Goal: Transaction & Acquisition: Purchase product/service

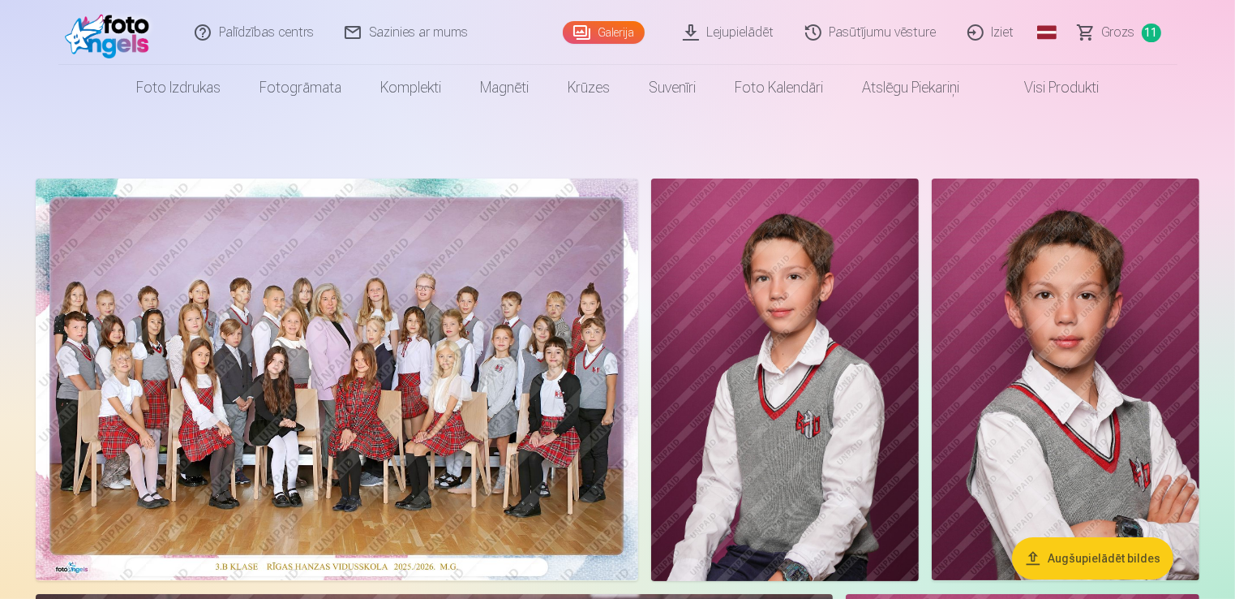
click at [1126, 565] on button "Augšupielādēt bildes" at bounding box center [1092, 558] width 161 height 42
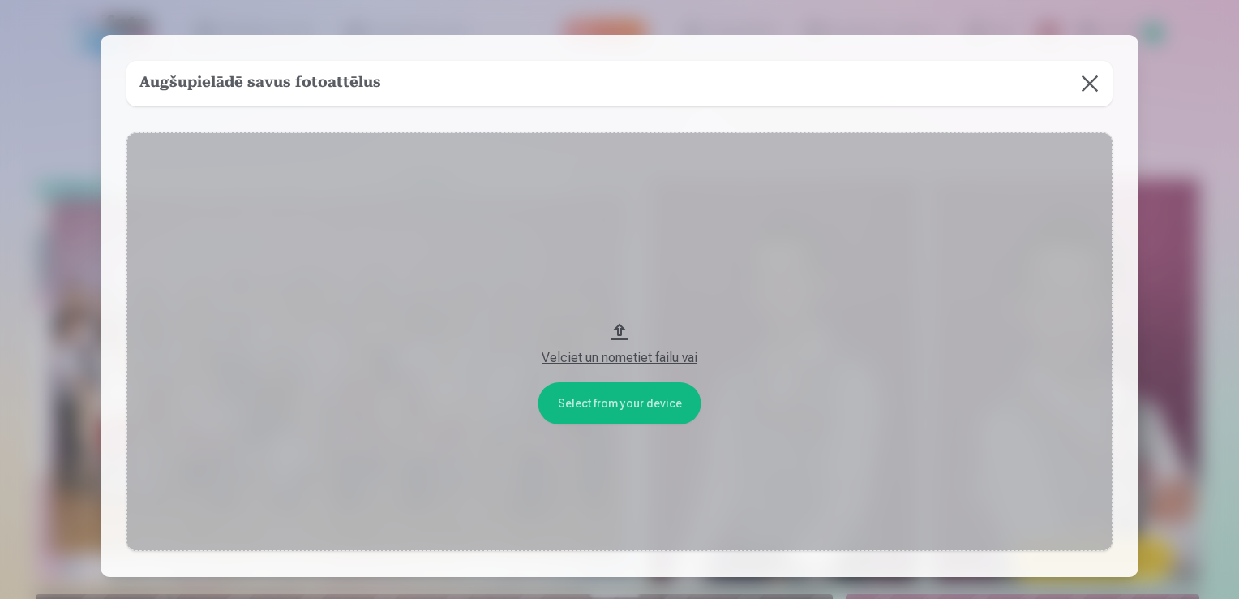
click at [1091, 92] on button at bounding box center [1090, 83] width 45 height 45
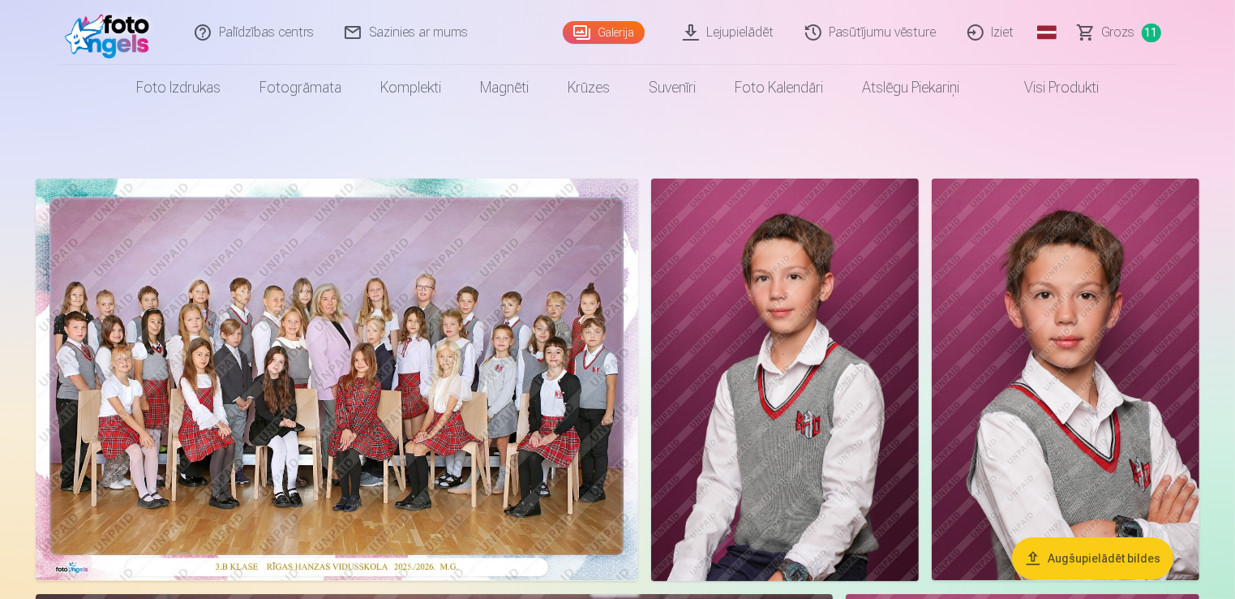
click at [1118, 31] on span "Grozs" at bounding box center [1118, 32] width 33 height 19
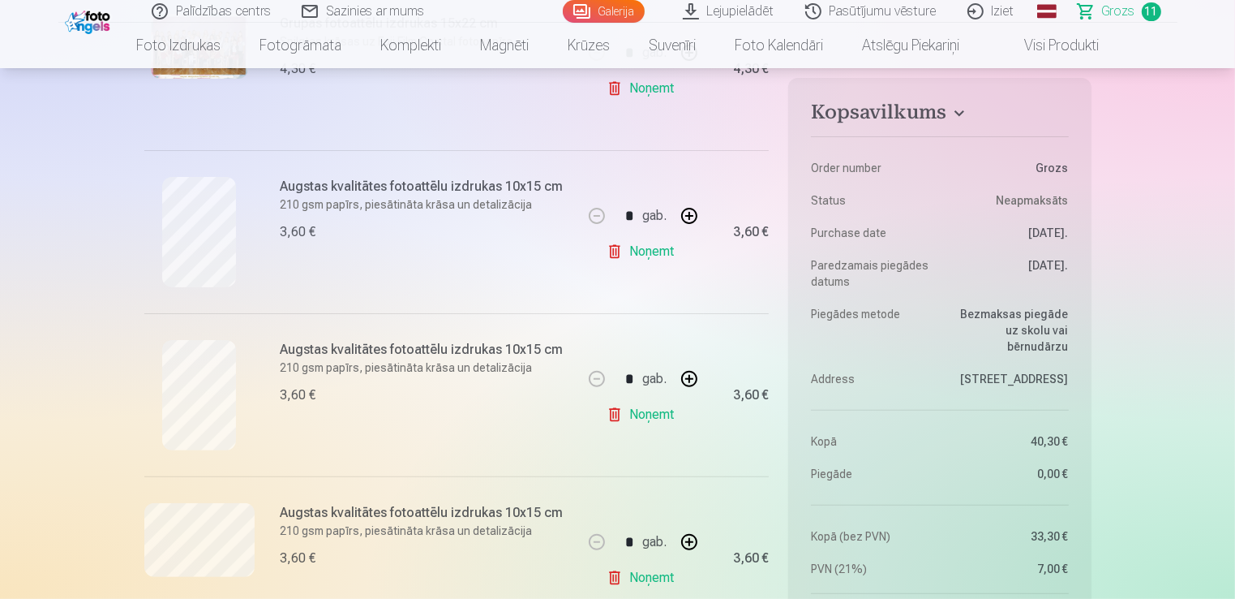
scroll to position [324, 0]
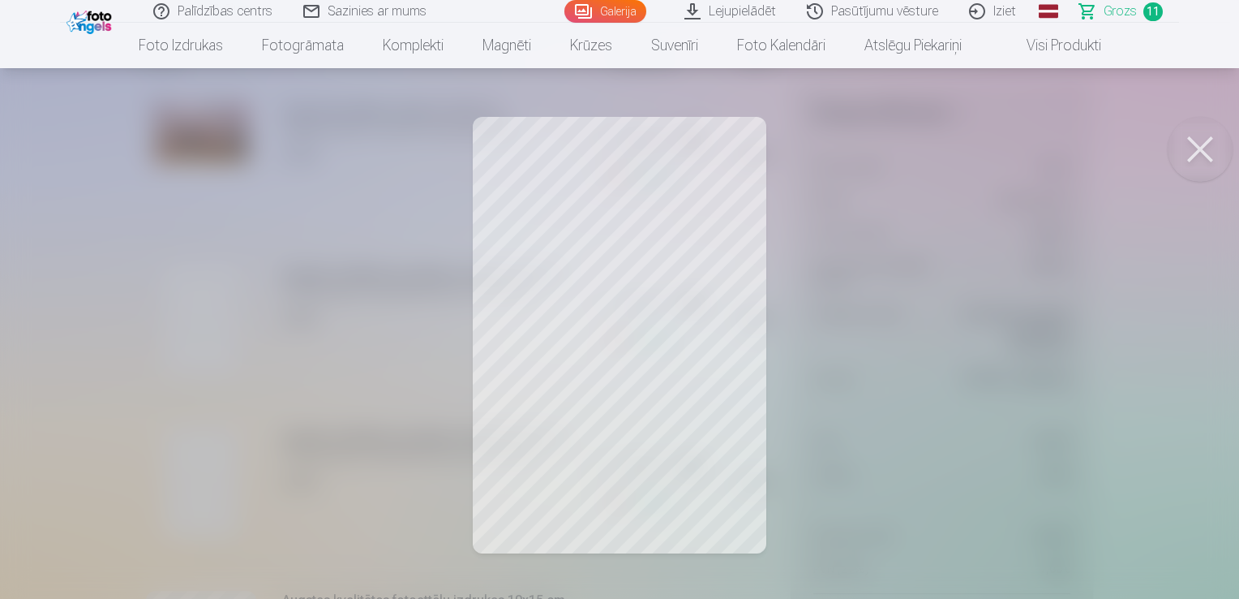
click at [1202, 150] on button at bounding box center [1200, 149] width 65 height 65
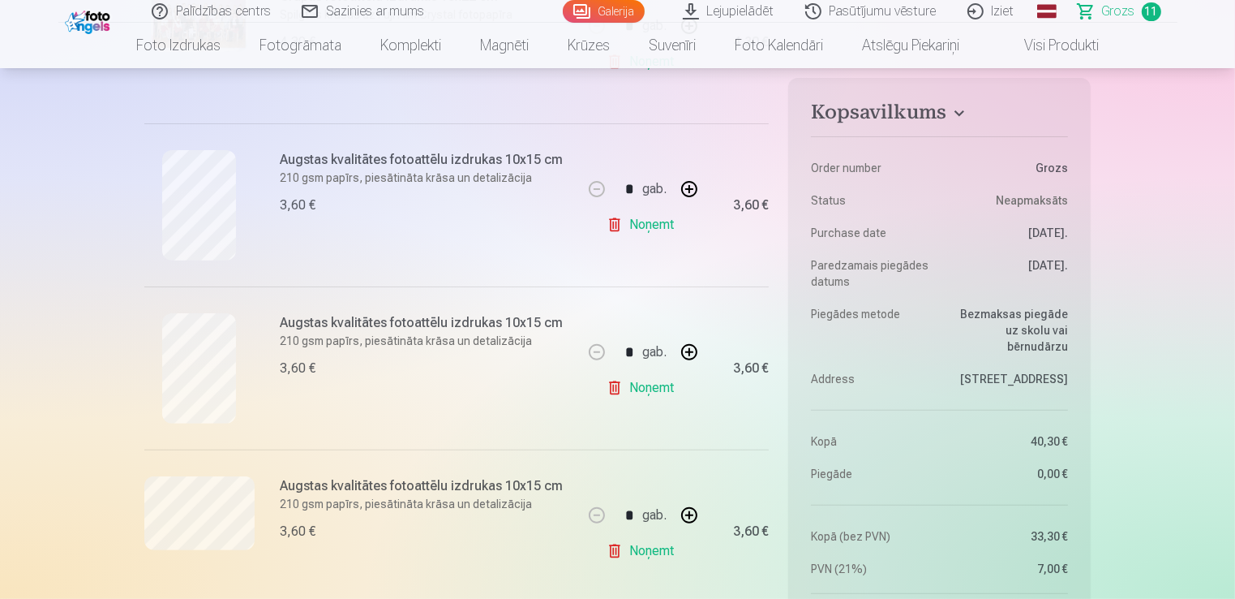
scroll to position [649, 0]
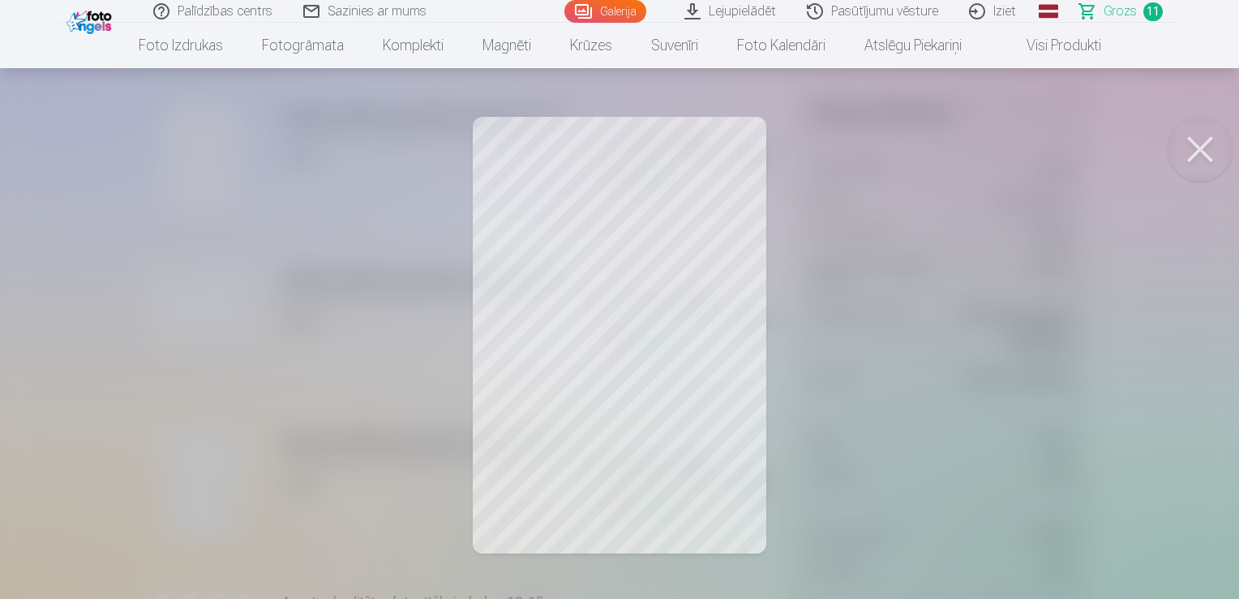
click at [1211, 142] on button at bounding box center [1200, 149] width 65 height 65
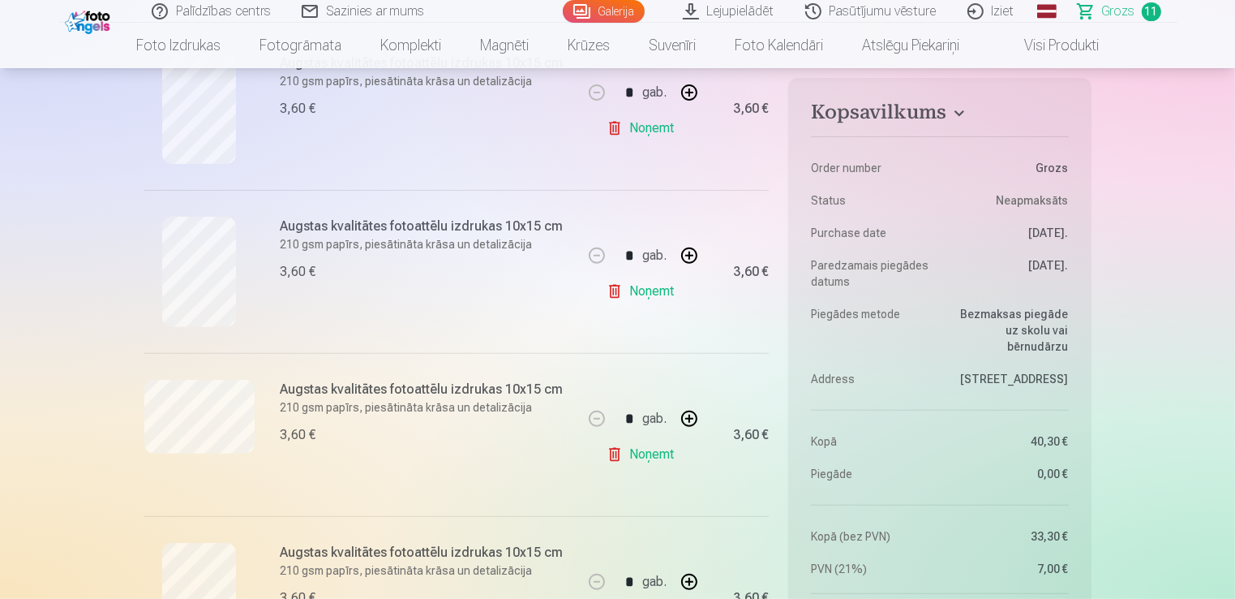
scroll to position [324, 0]
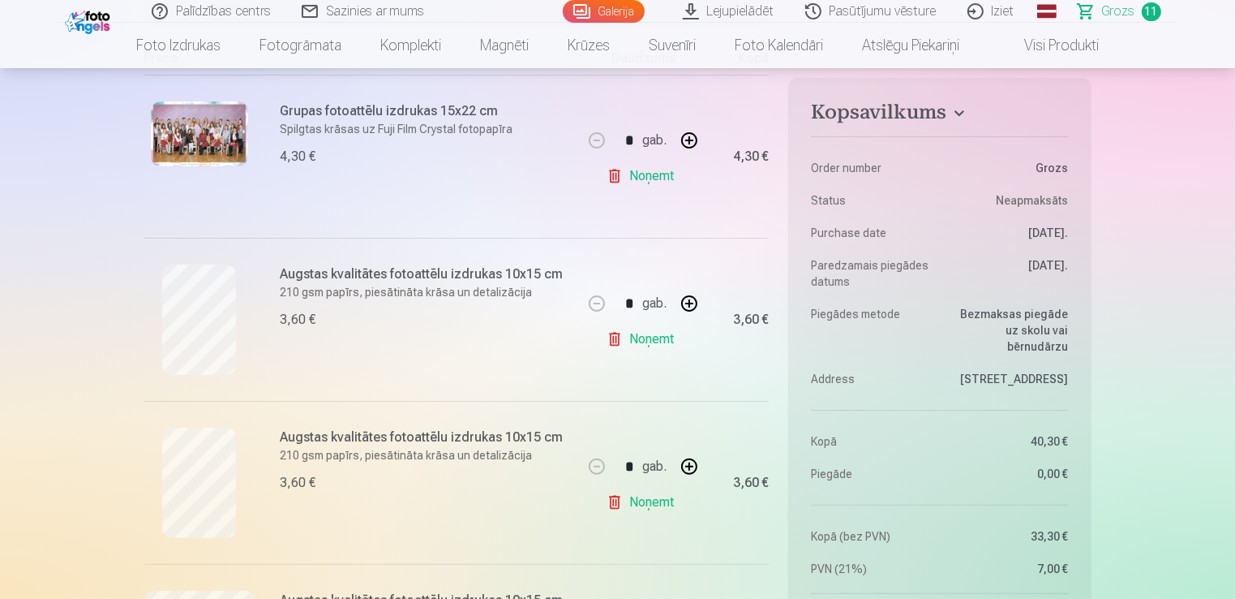
click at [672, 337] on link "Noņemt" at bounding box center [644, 339] width 74 height 32
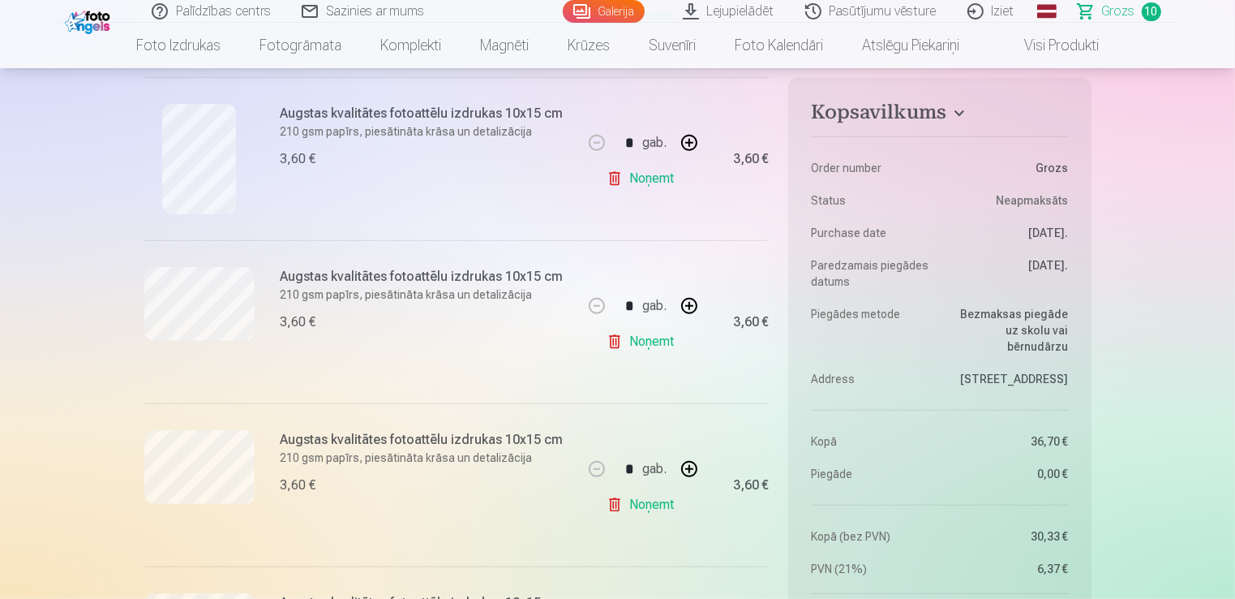
scroll to position [973, 0]
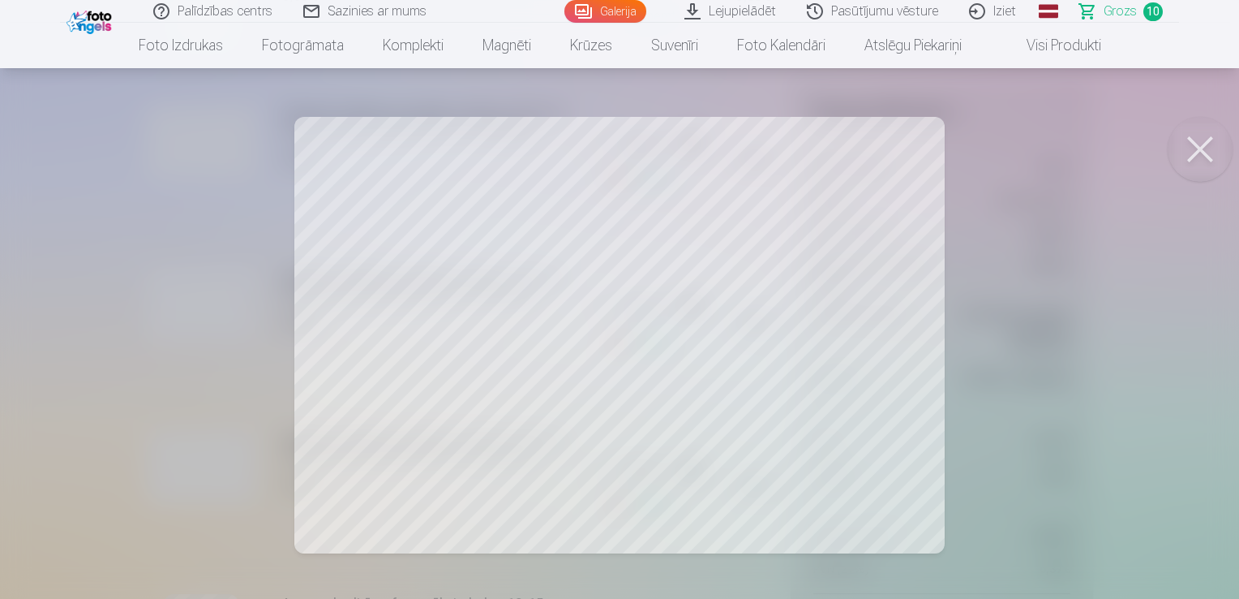
click at [1207, 142] on button at bounding box center [1200, 149] width 65 height 65
drag, startPoint x: 1192, startPoint y: 138, endPoint x: 1186, endPoint y: 147, distance: 10.6
click at [1192, 138] on button at bounding box center [1200, 149] width 65 height 65
click at [1209, 146] on button at bounding box center [1200, 149] width 65 height 65
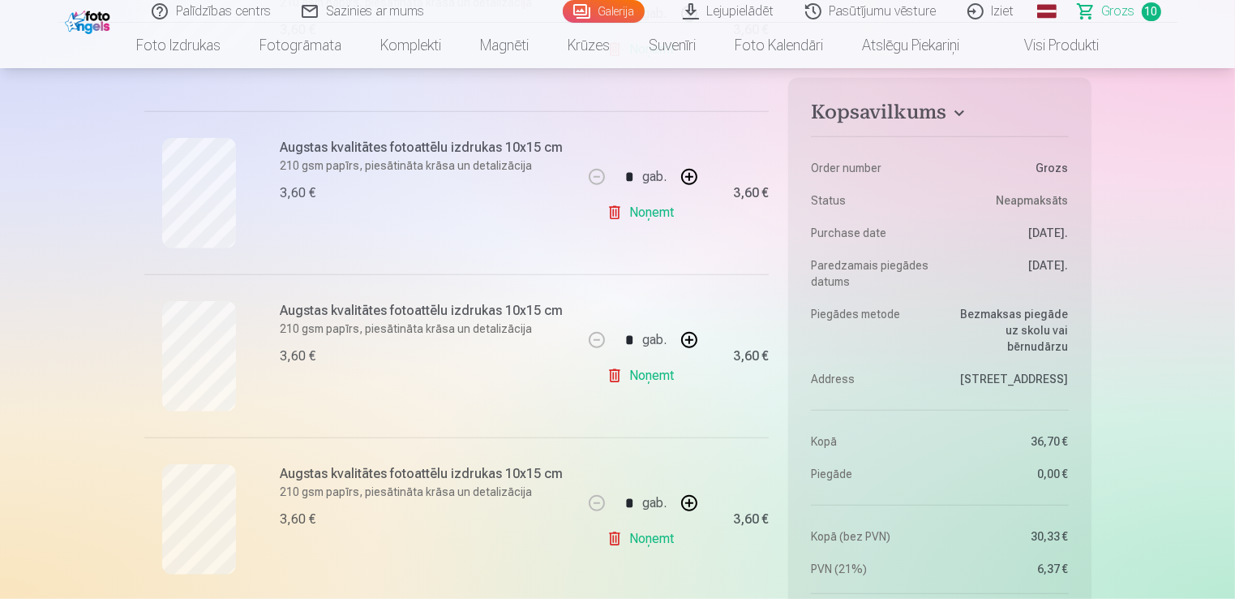
scroll to position [1541, 0]
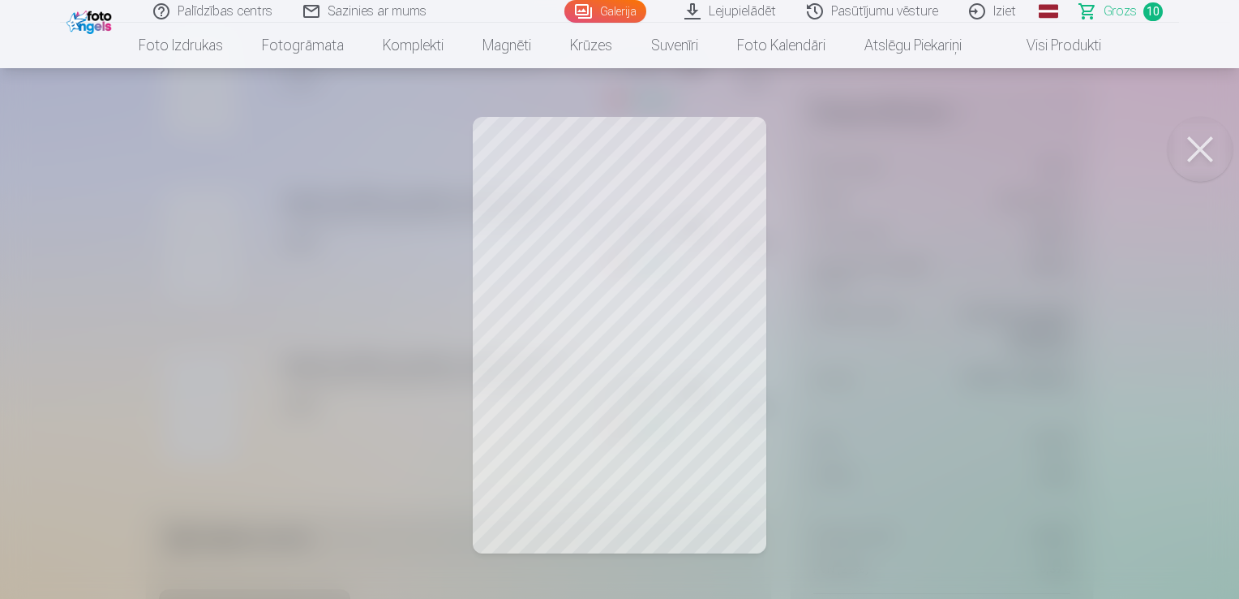
click at [565, 359] on div at bounding box center [619, 299] width 1239 height 599
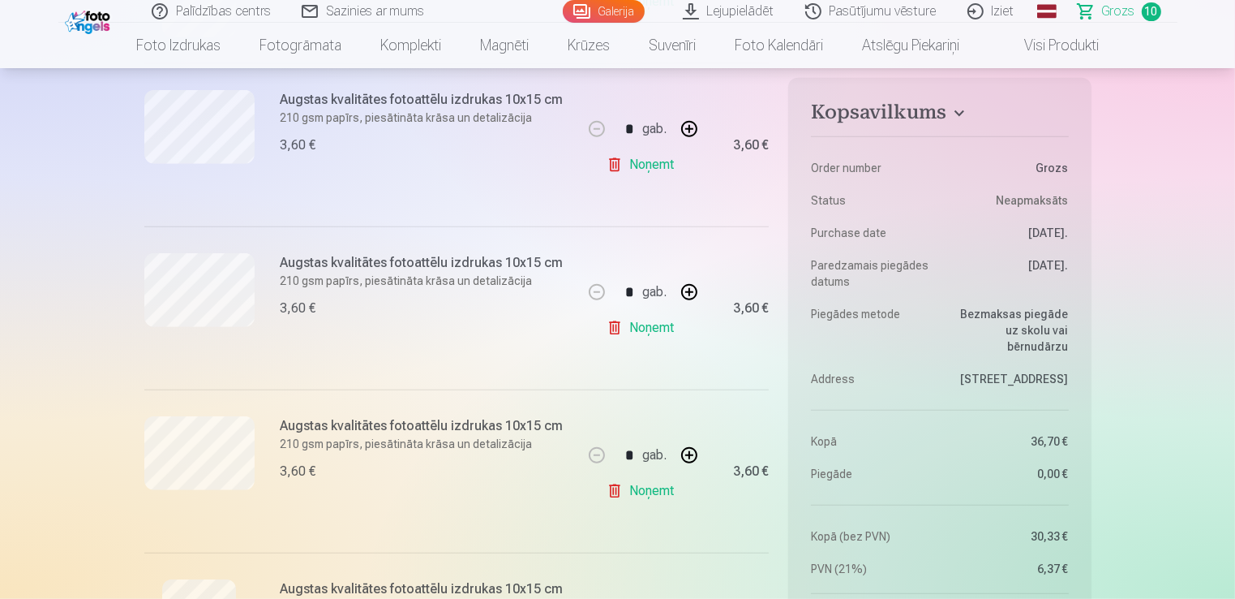
scroll to position [973, 0]
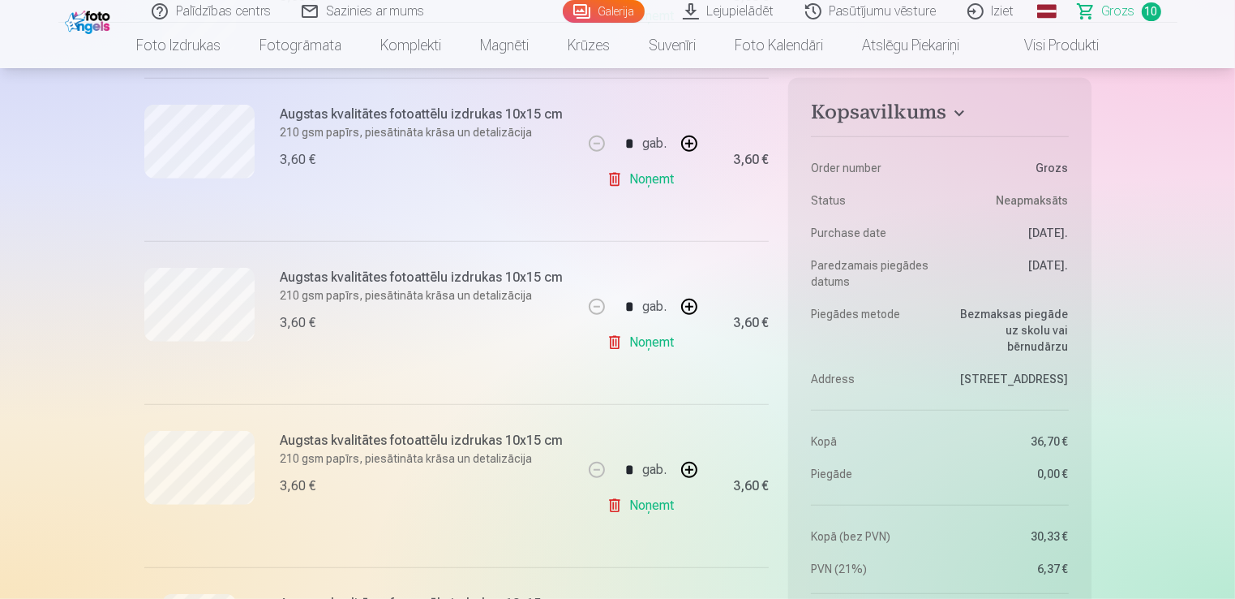
click at [642, 499] on link "Noņemt" at bounding box center [644, 505] width 74 height 32
click at [642, 185] on link "Noņemt" at bounding box center [644, 179] width 74 height 32
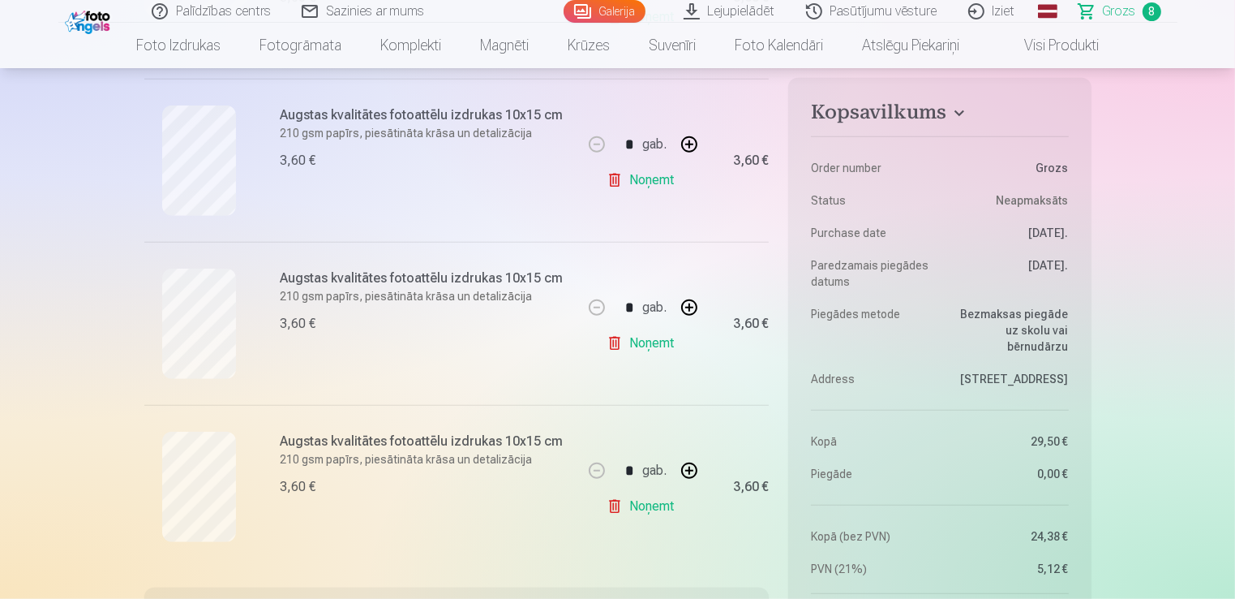
scroll to position [1622, 0]
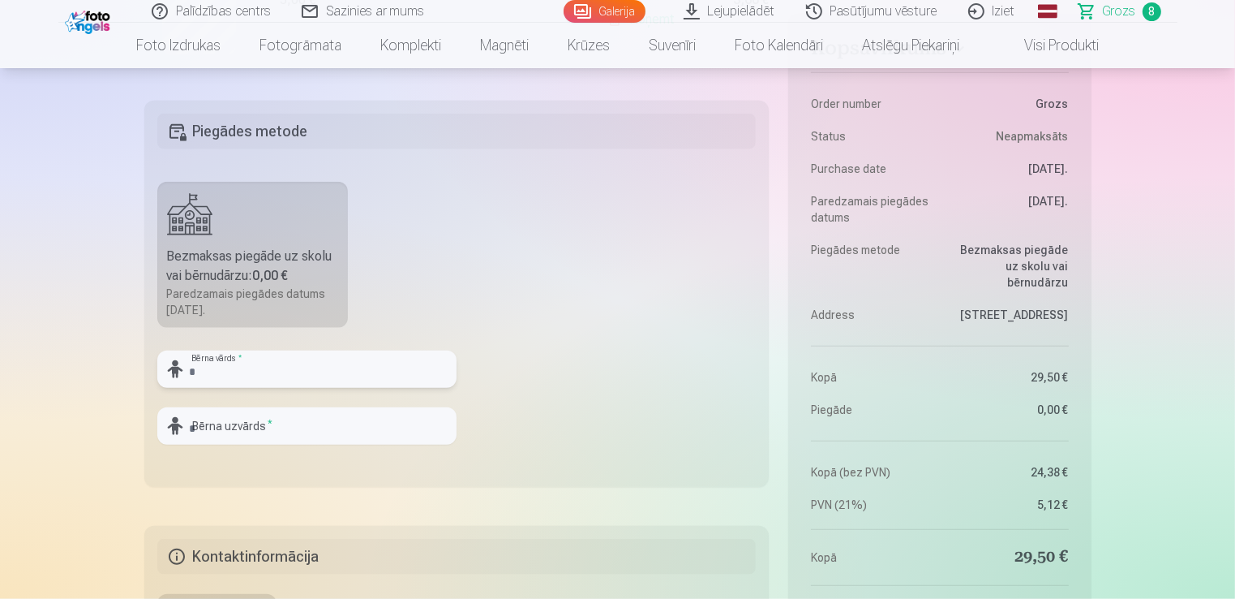
click at [341, 367] on input "text" at bounding box center [306, 368] width 299 height 37
type input "******"
type input "*********"
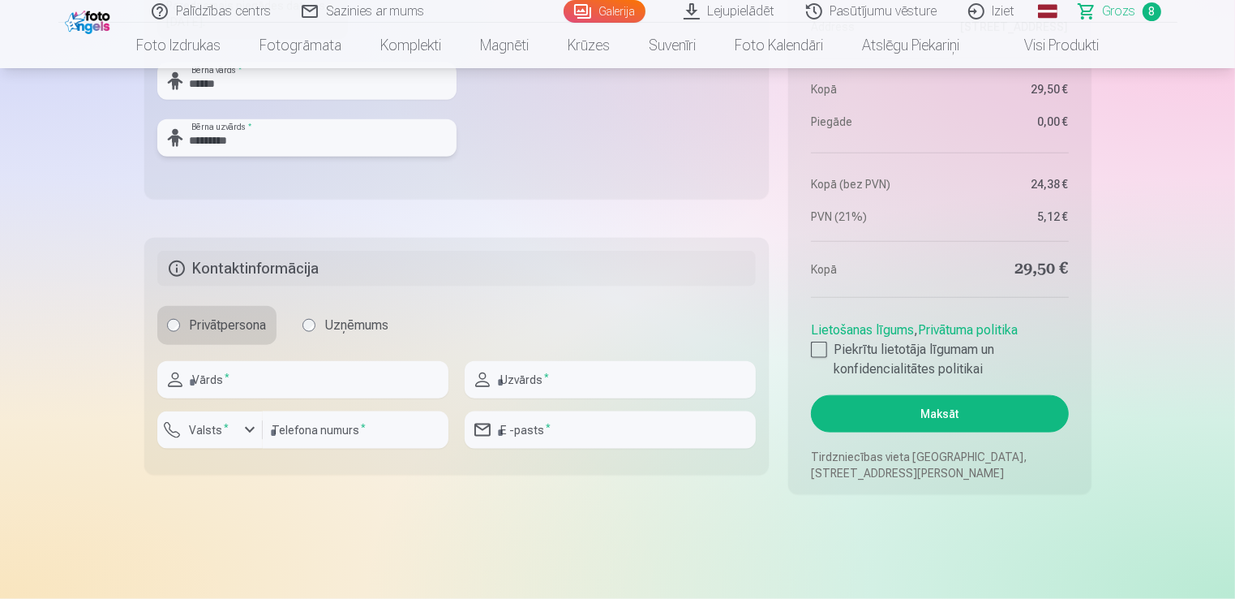
scroll to position [1947, 0]
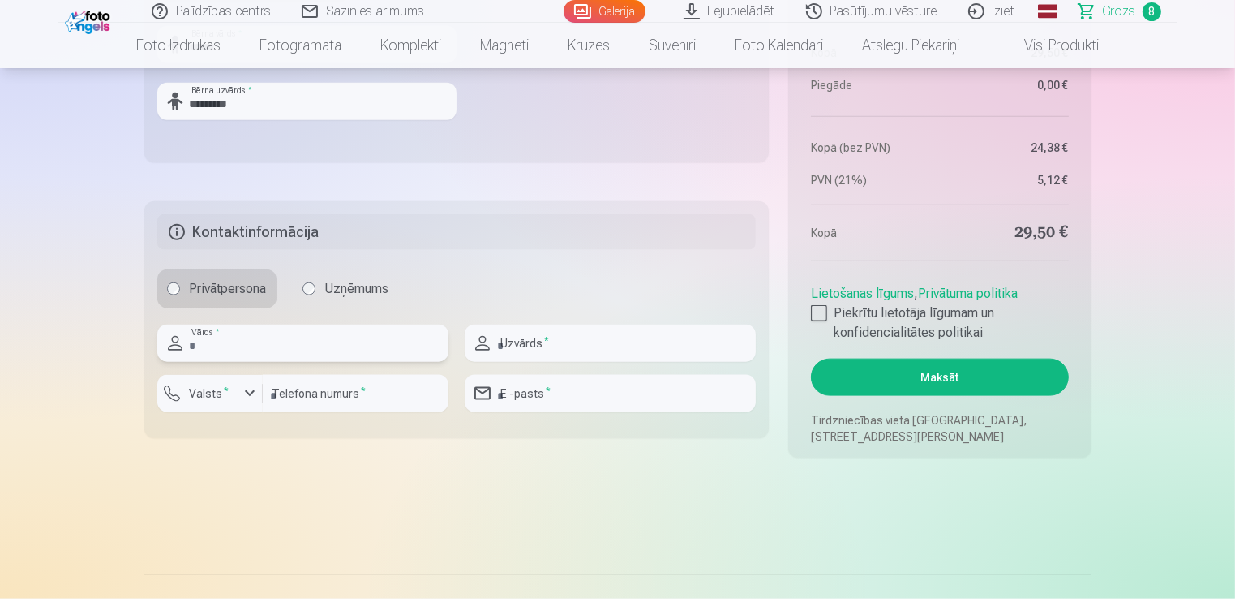
click at [347, 354] on input "text" at bounding box center [302, 342] width 291 height 37
type input "*****"
type input "*********"
type input "********"
type input "**********"
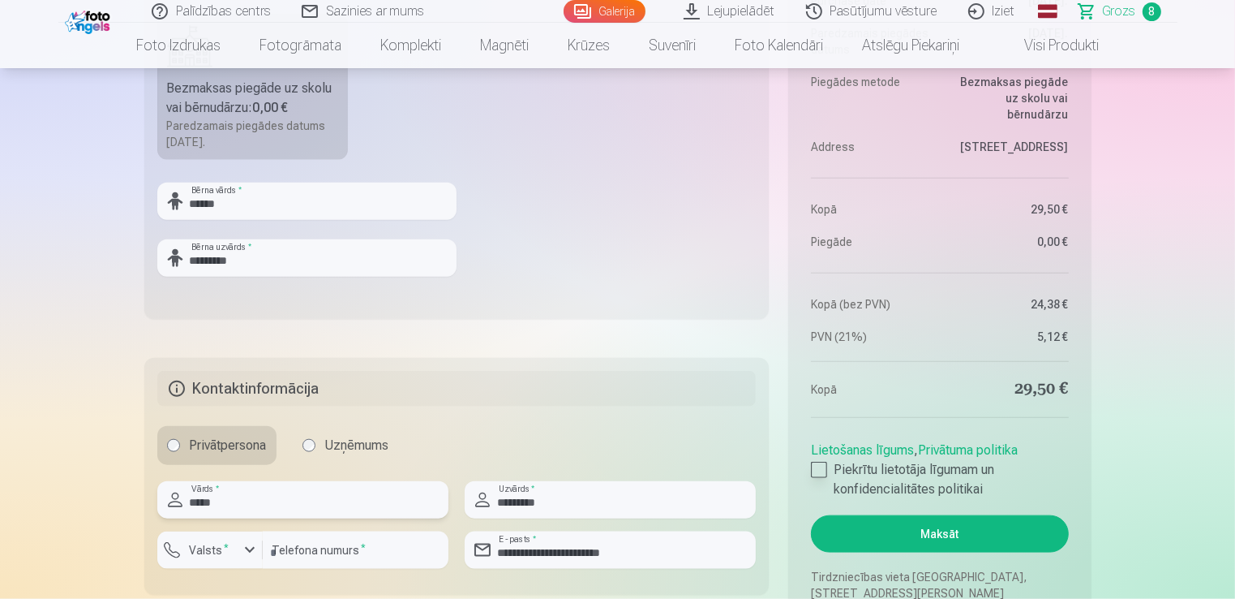
scroll to position [1785, 0]
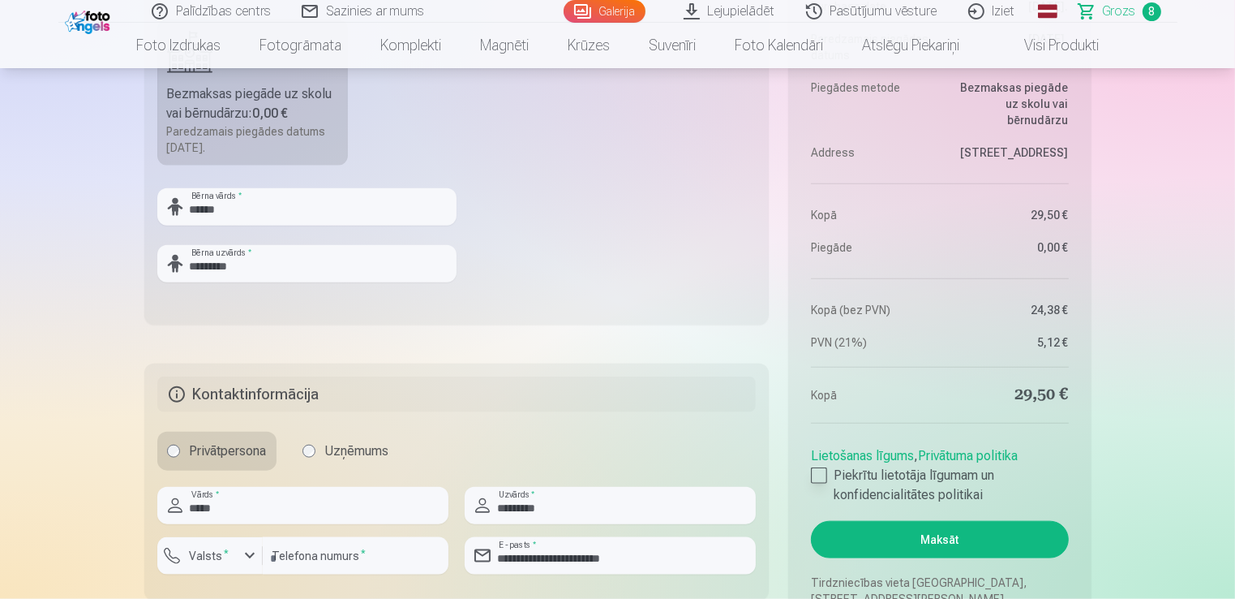
click at [823, 478] on div at bounding box center [819, 475] width 16 height 16
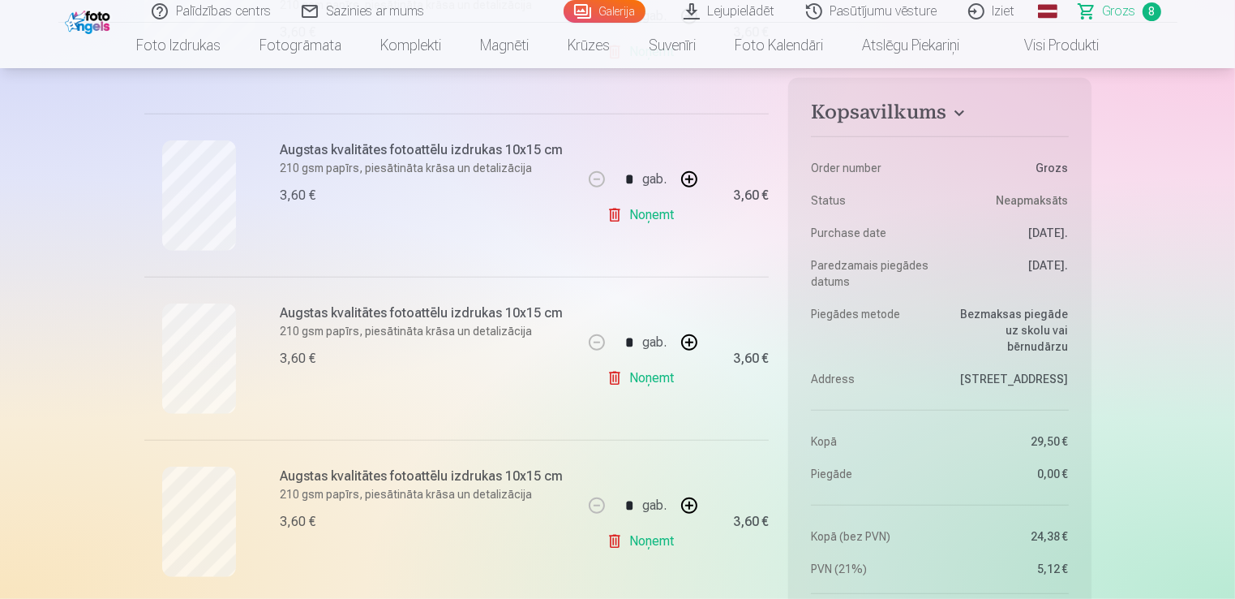
scroll to position [1136, 0]
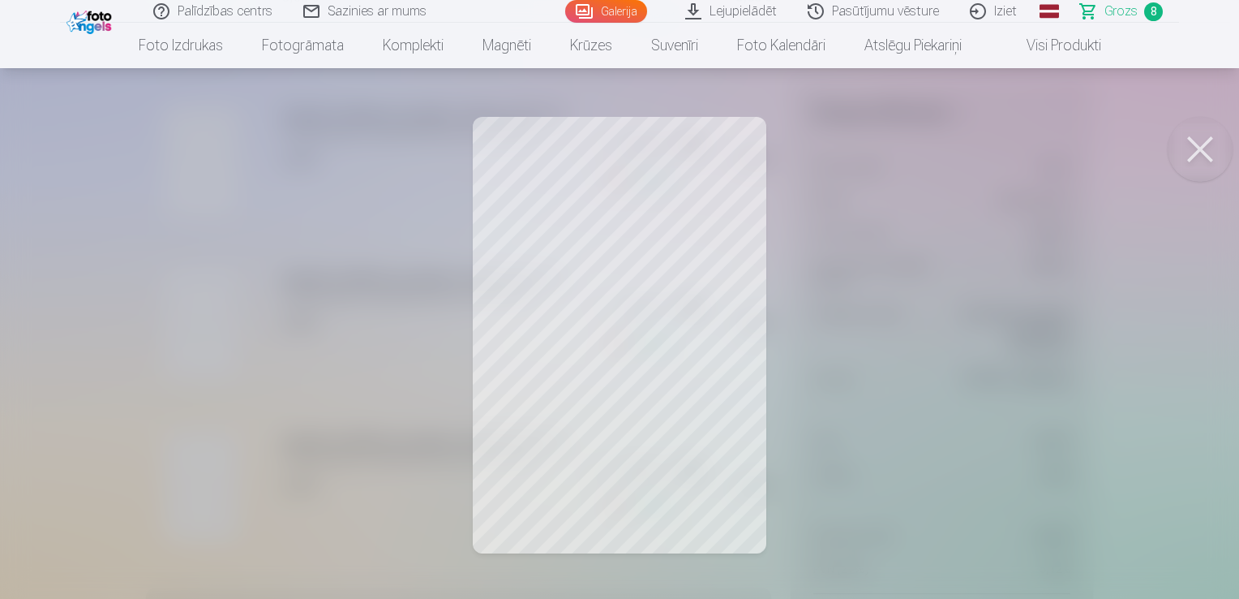
click at [1192, 148] on button at bounding box center [1200, 149] width 65 height 65
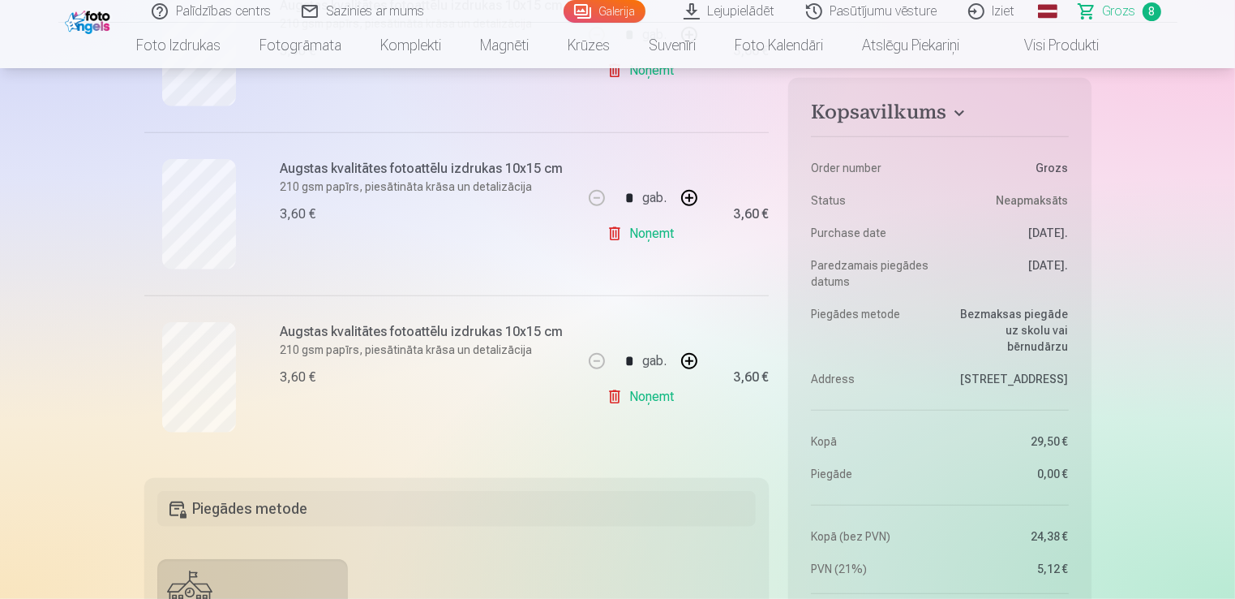
scroll to position [1217, 0]
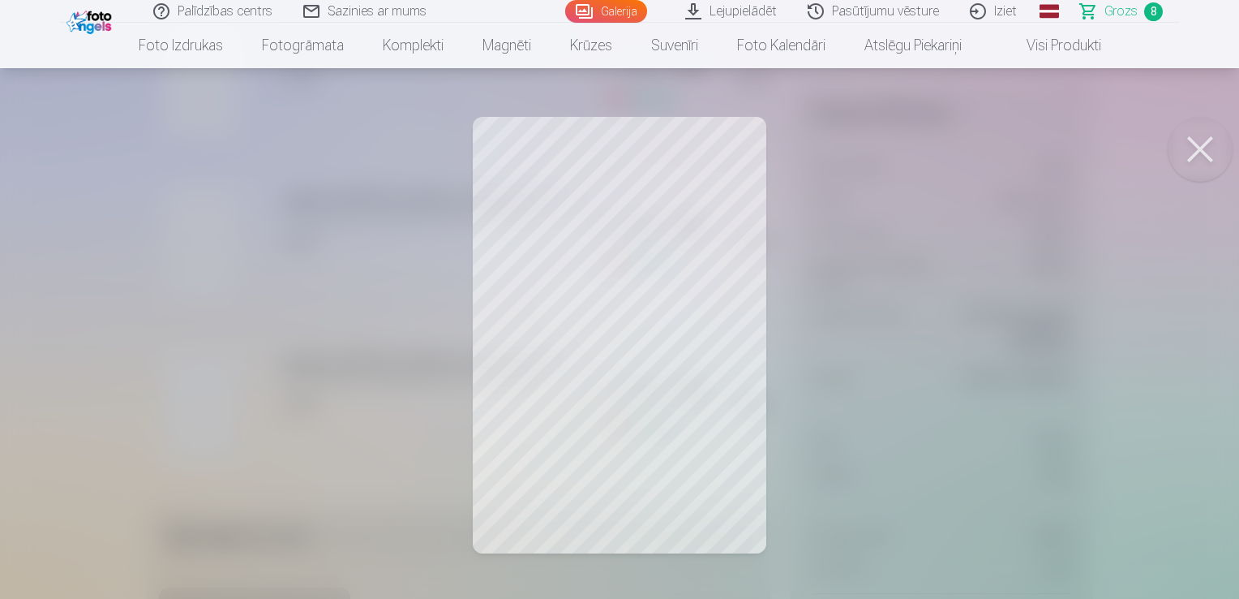
click at [1207, 148] on button at bounding box center [1200, 149] width 65 height 65
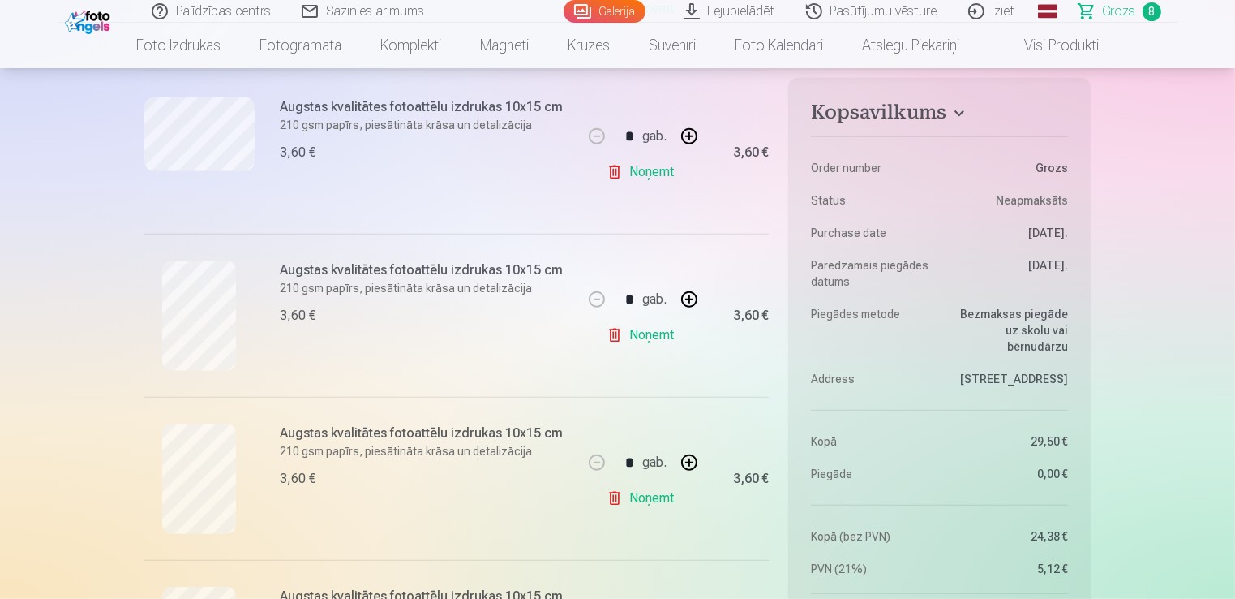
scroll to position [973, 0]
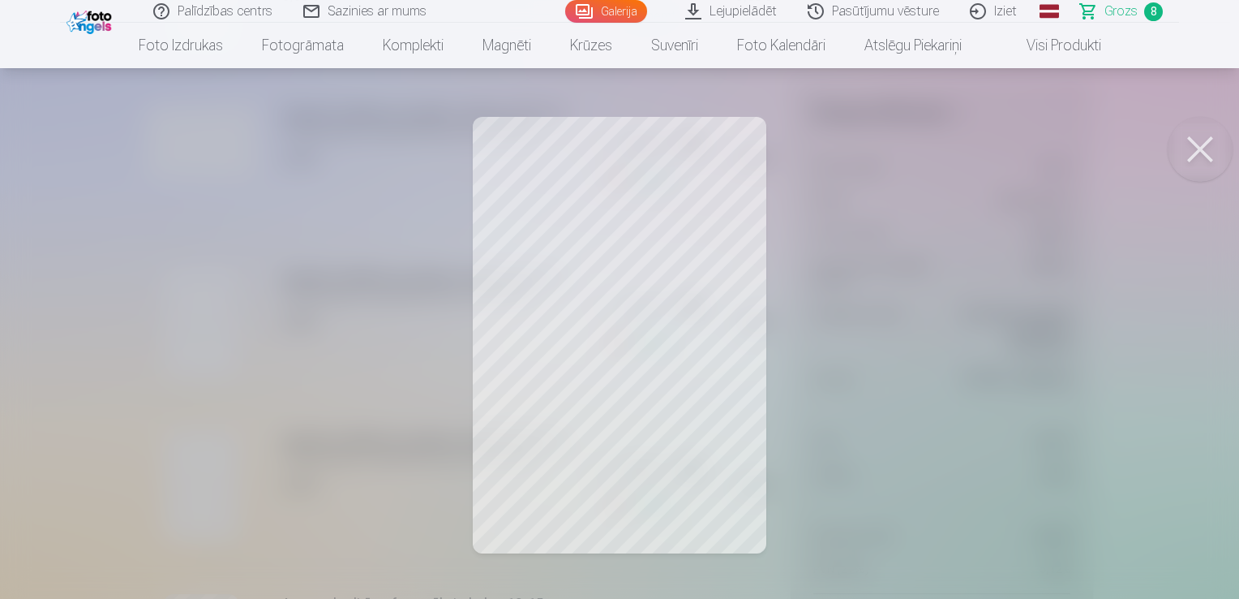
click at [1214, 144] on button at bounding box center [1200, 149] width 65 height 65
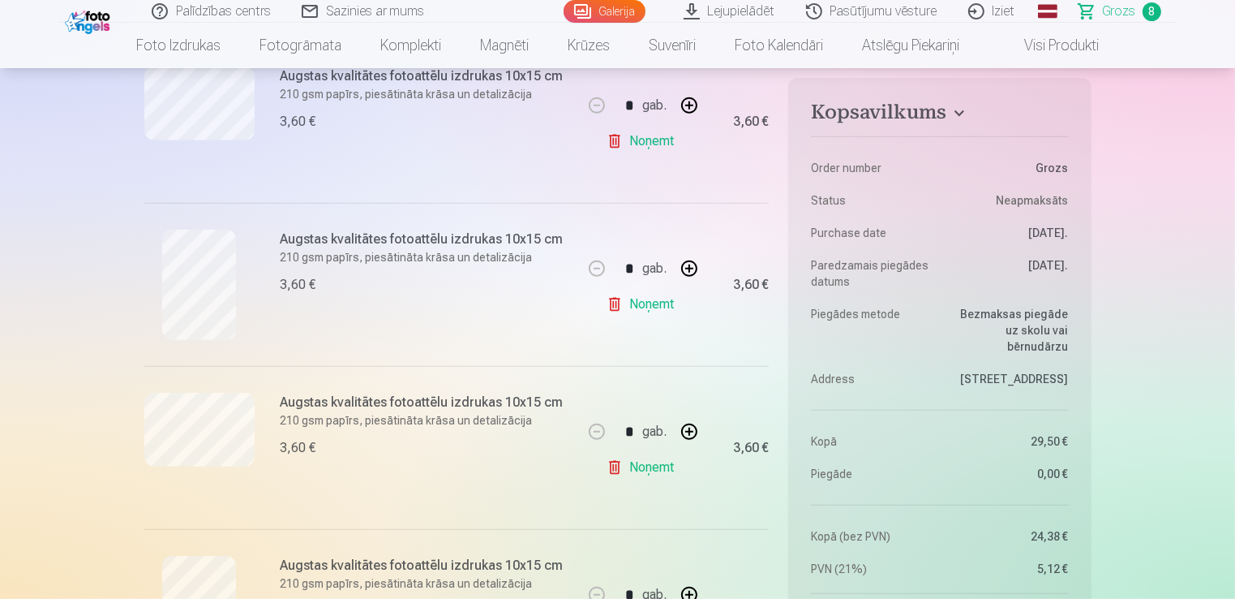
scroll to position [649, 0]
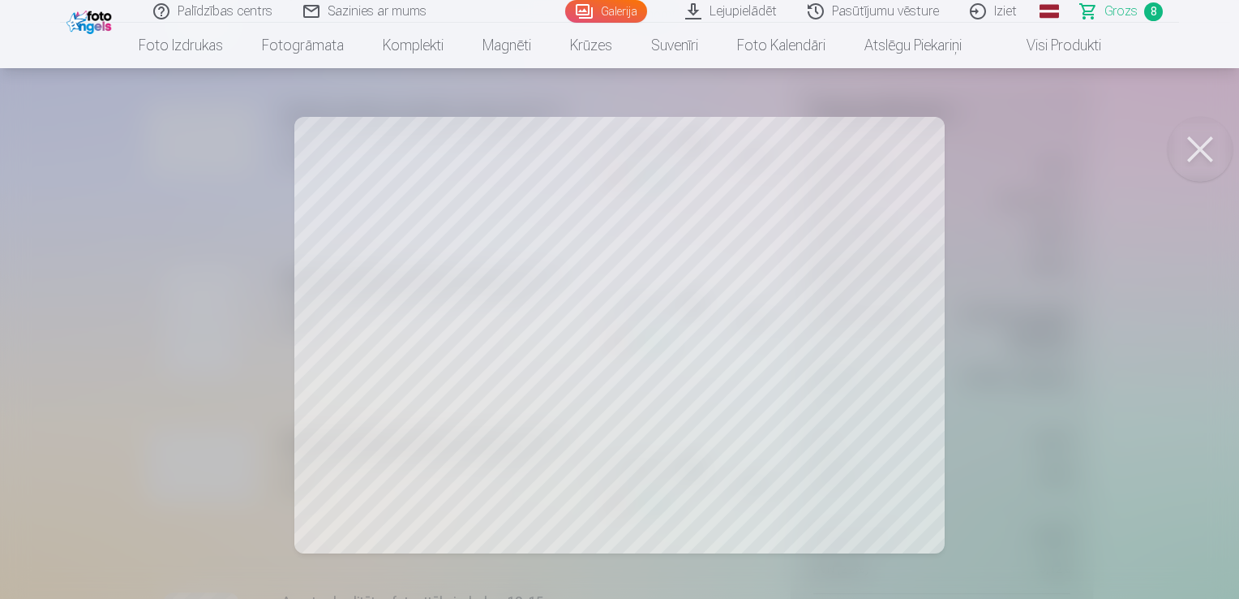
click at [1196, 144] on button at bounding box center [1200, 149] width 65 height 65
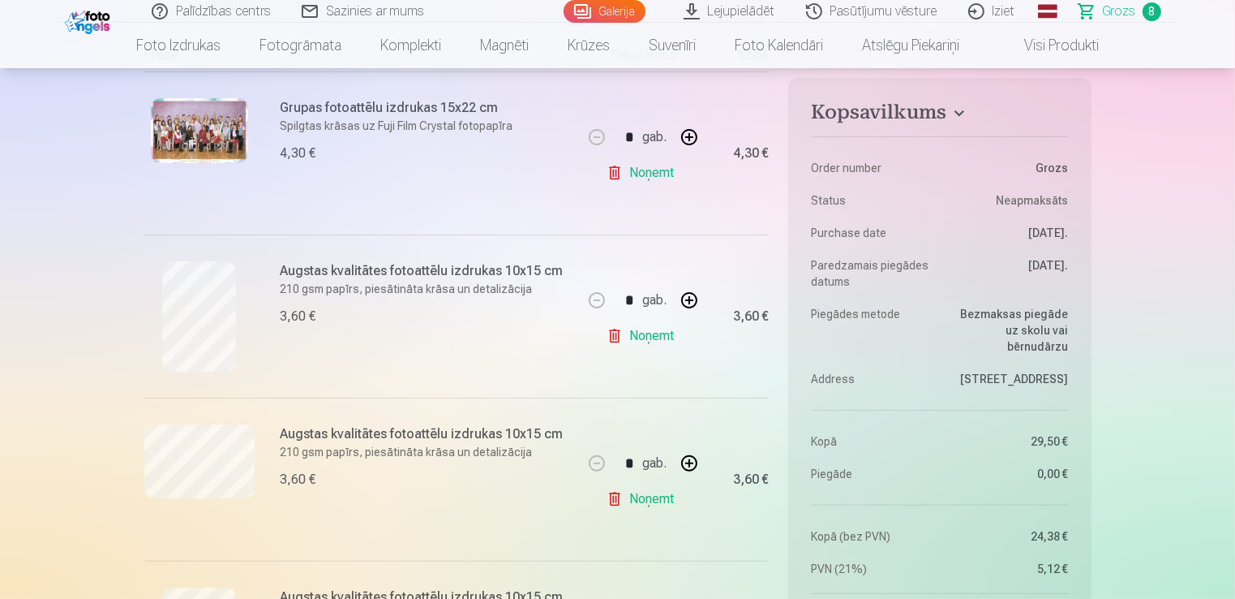
scroll to position [81, 0]
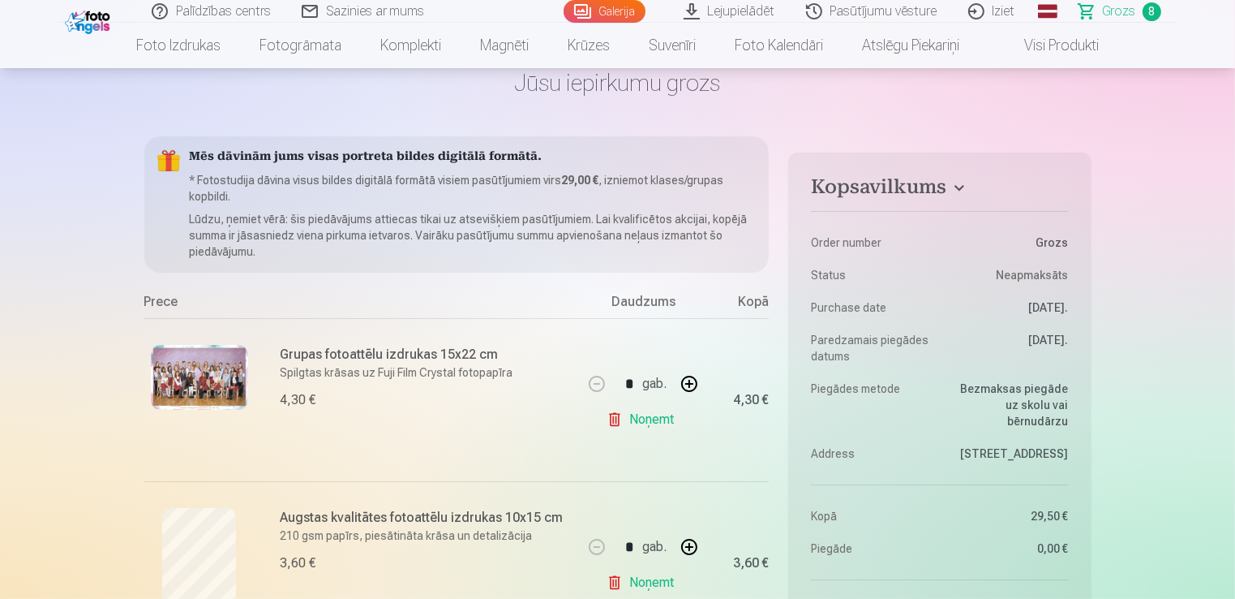
click at [625, 14] on link "Galerija" at bounding box center [605, 11] width 82 height 23
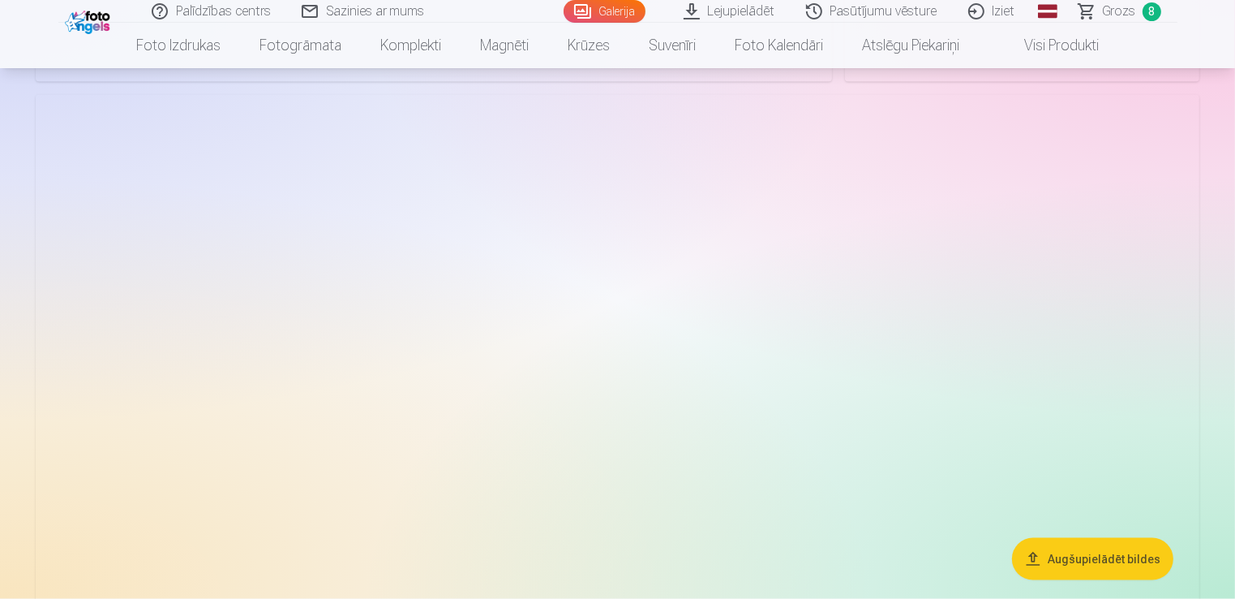
scroll to position [8112, 0]
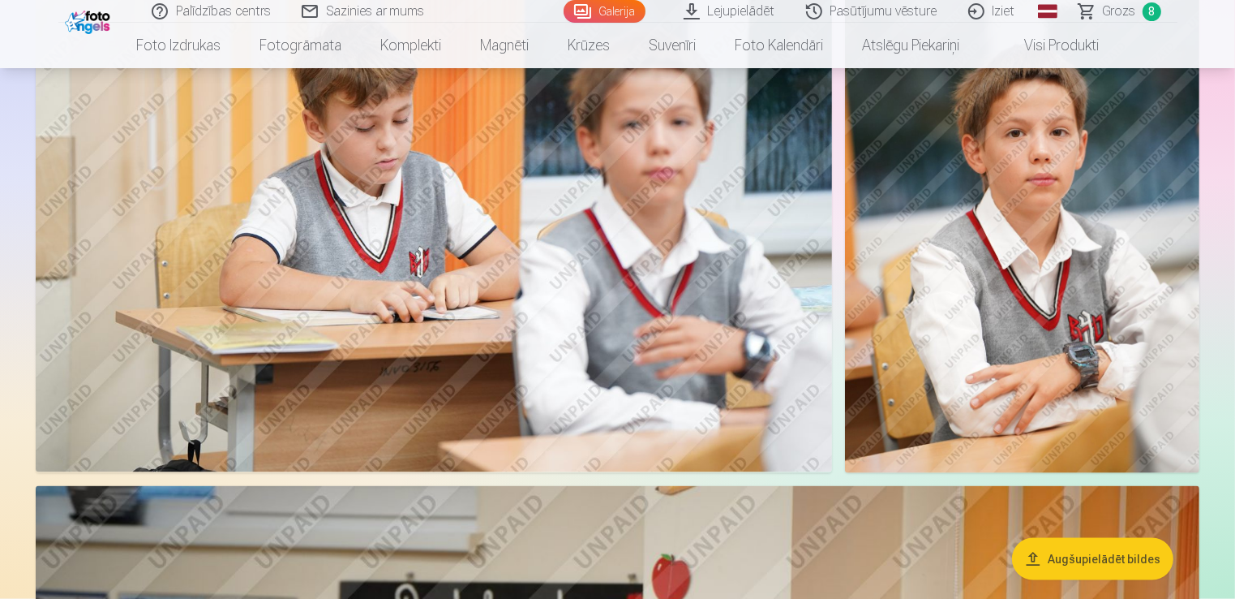
click at [1136, 1] on link "Grozs 8" at bounding box center [1121, 11] width 114 height 23
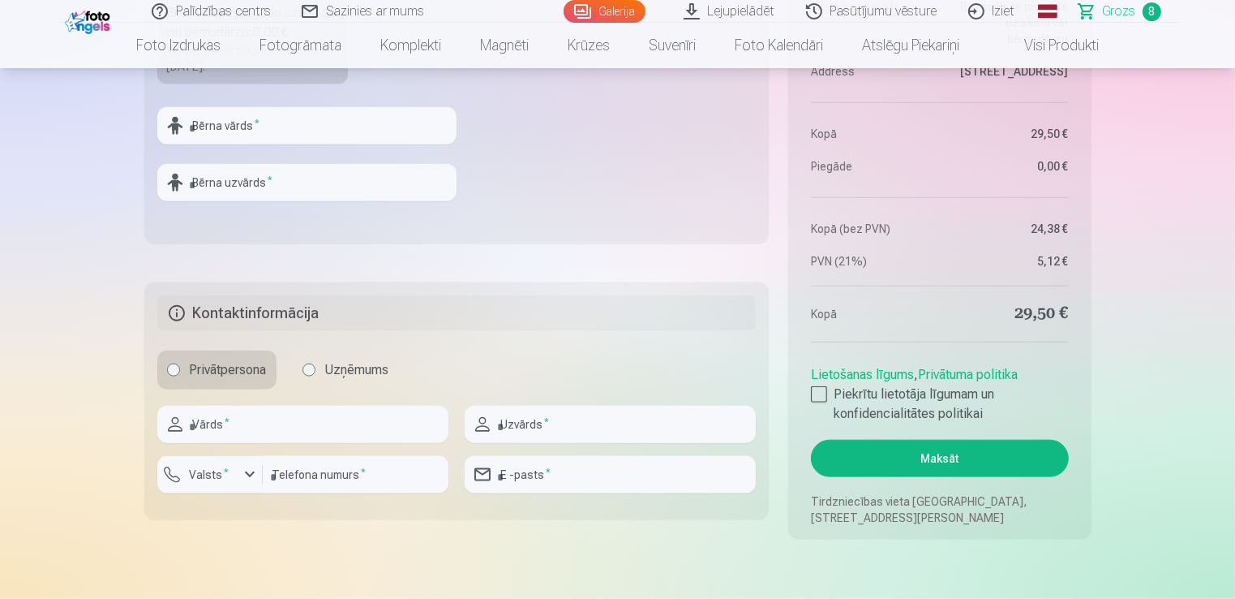
scroll to position [1947, 0]
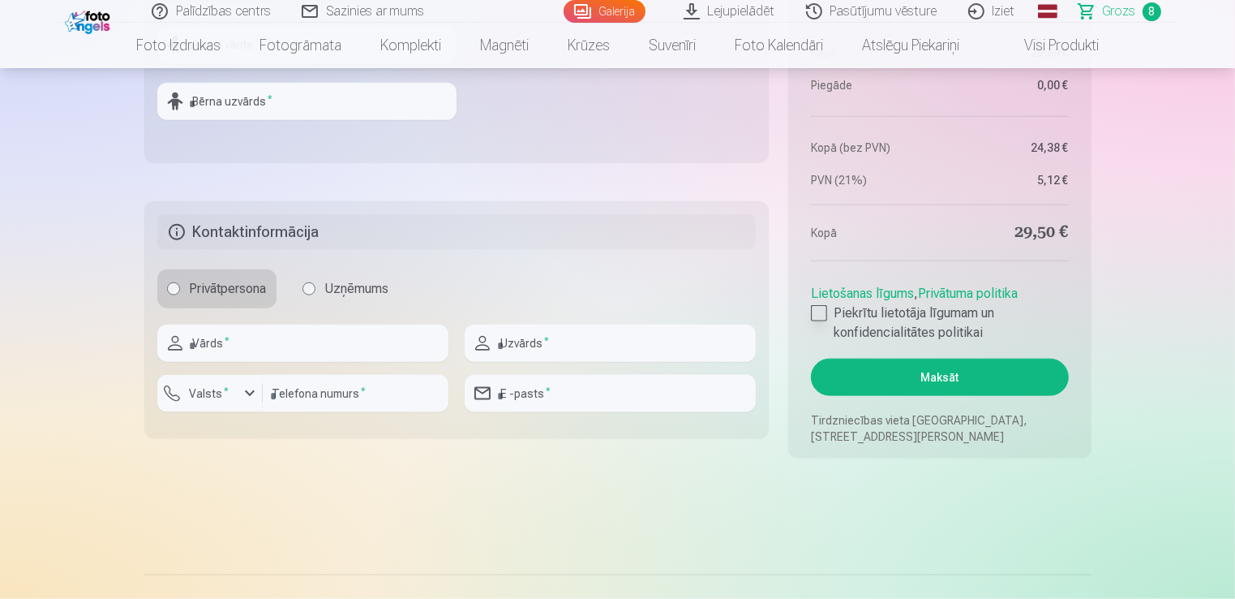
click at [824, 320] on div at bounding box center [819, 313] width 16 height 16
click at [855, 365] on button "Maksāt" at bounding box center [939, 377] width 257 height 37
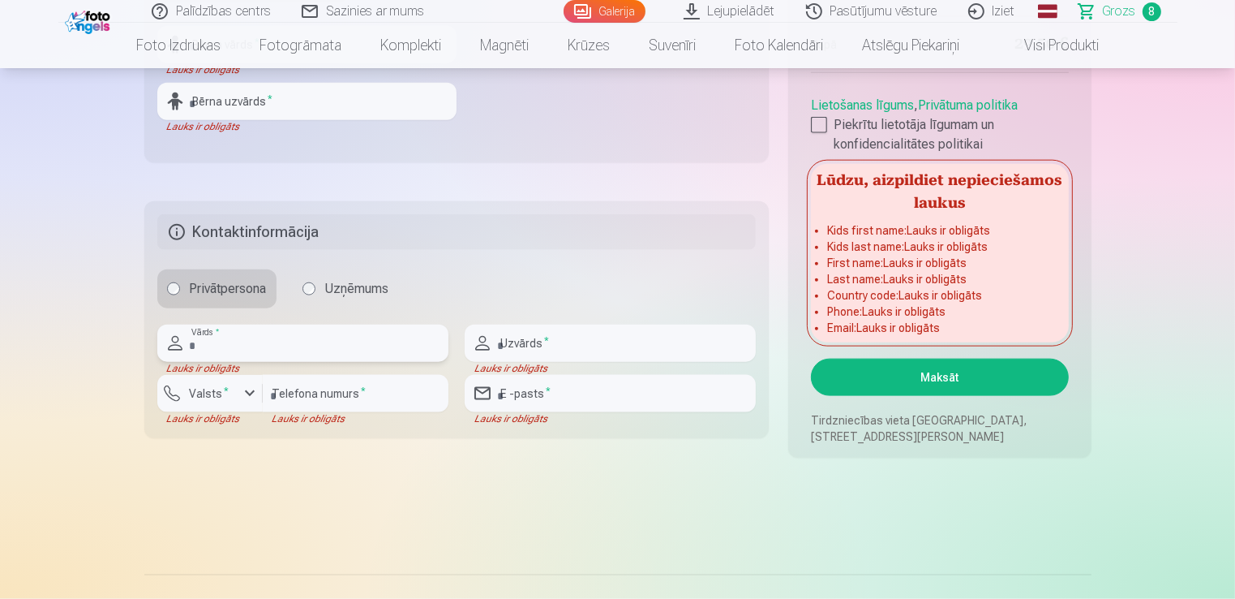
click at [357, 346] on input "text" at bounding box center [302, 342] width 291 height 37
type input "*****"
type input "*********"
type input "********"
type input "**********"
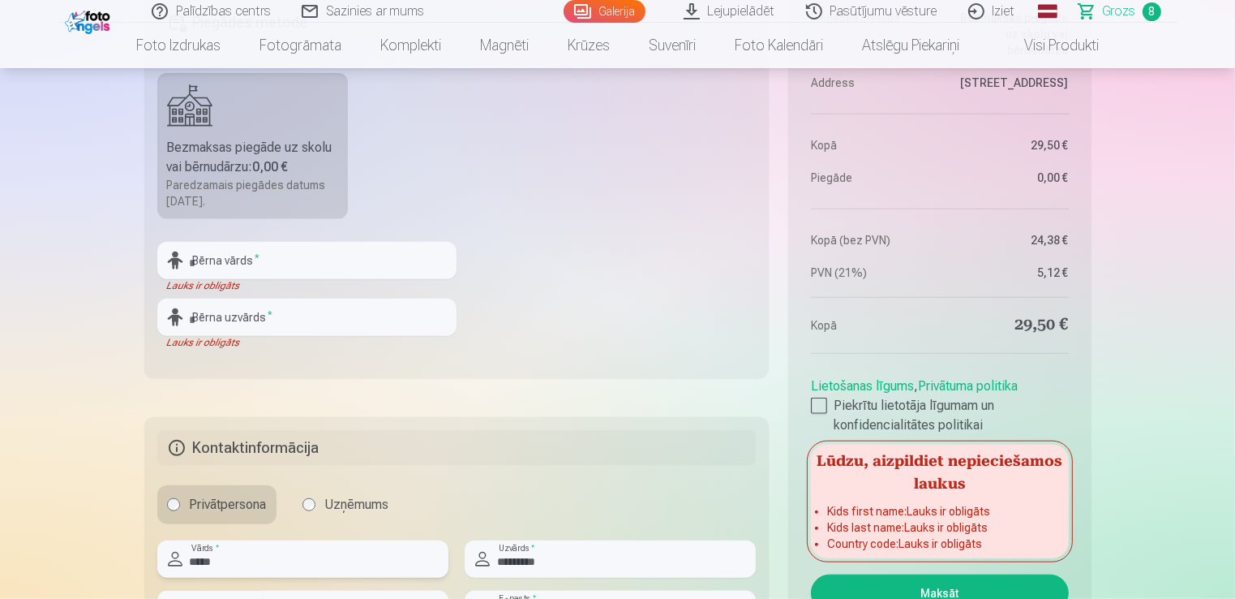
scroll to position [1703, 0]
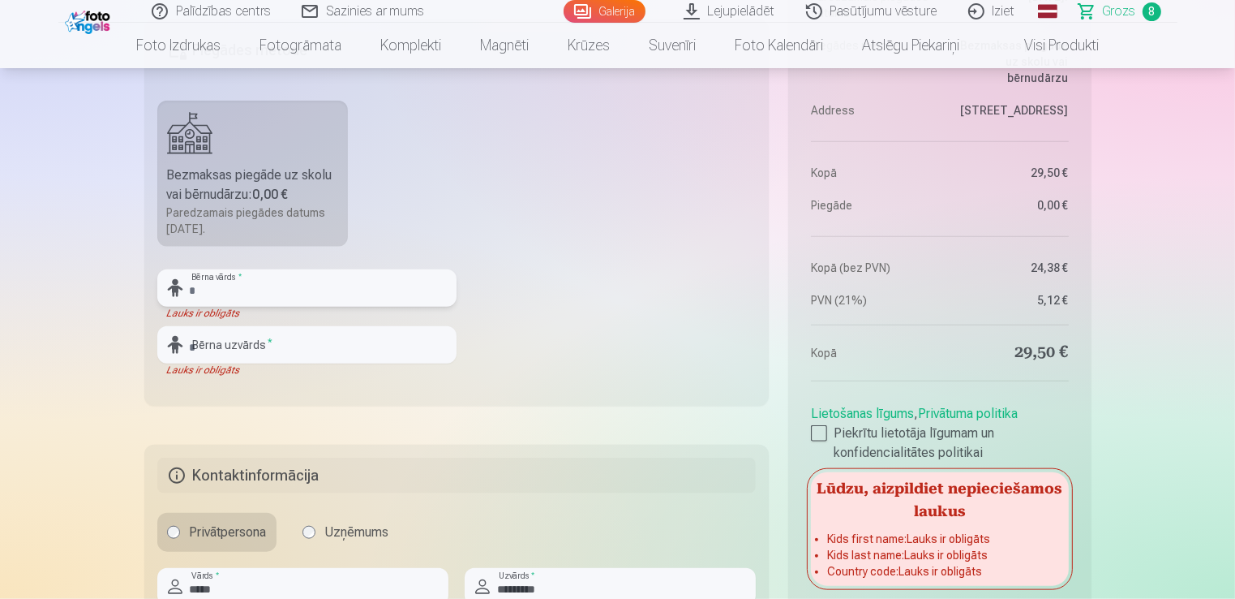
click at [293, 299] on input "text" at bounding box center [306, 287] width 299 height 37
type input "******"
type input "*********"
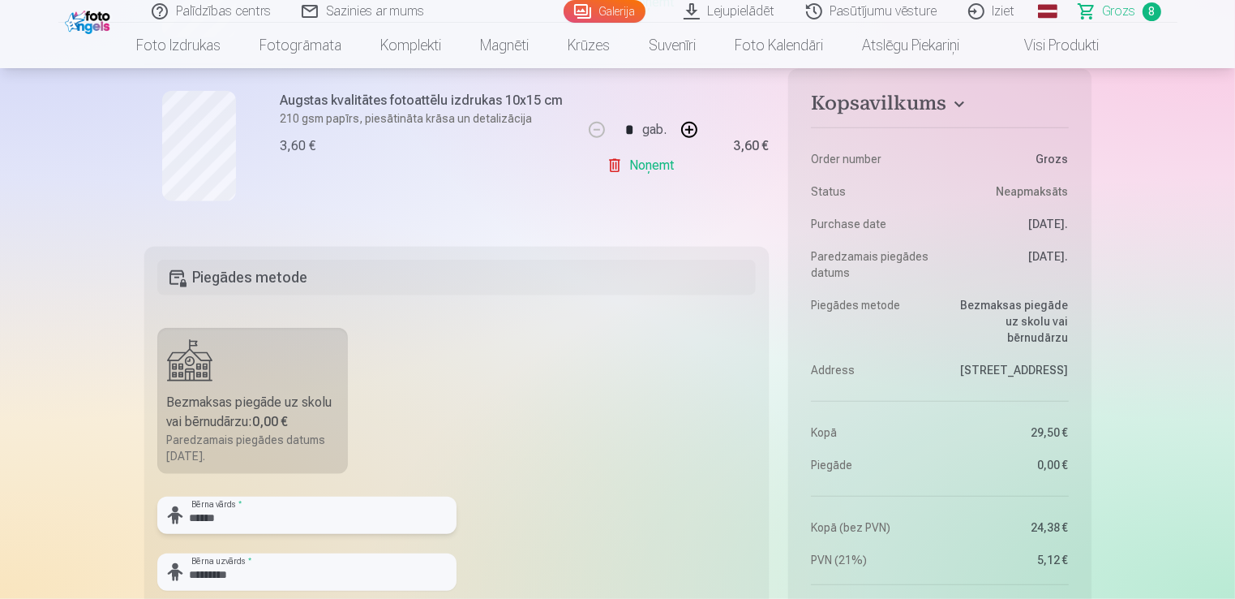
scroll to position [1785, 0]
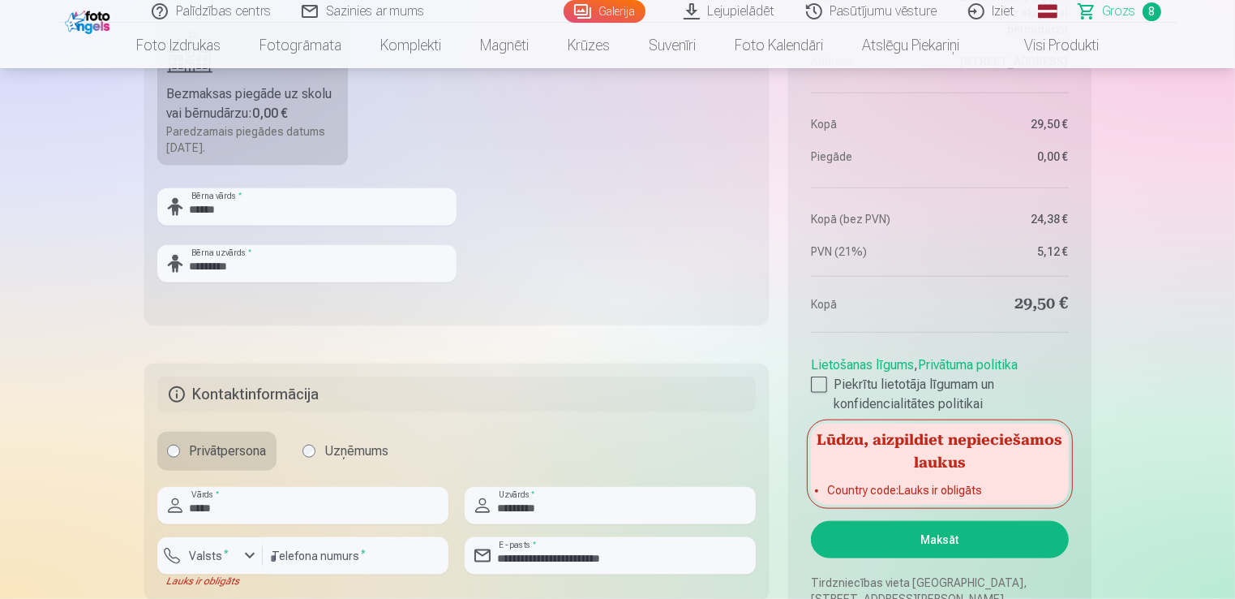
click at [947, 534] on button "Maksāt" at bounding box center [939, 539] width 257 height 37
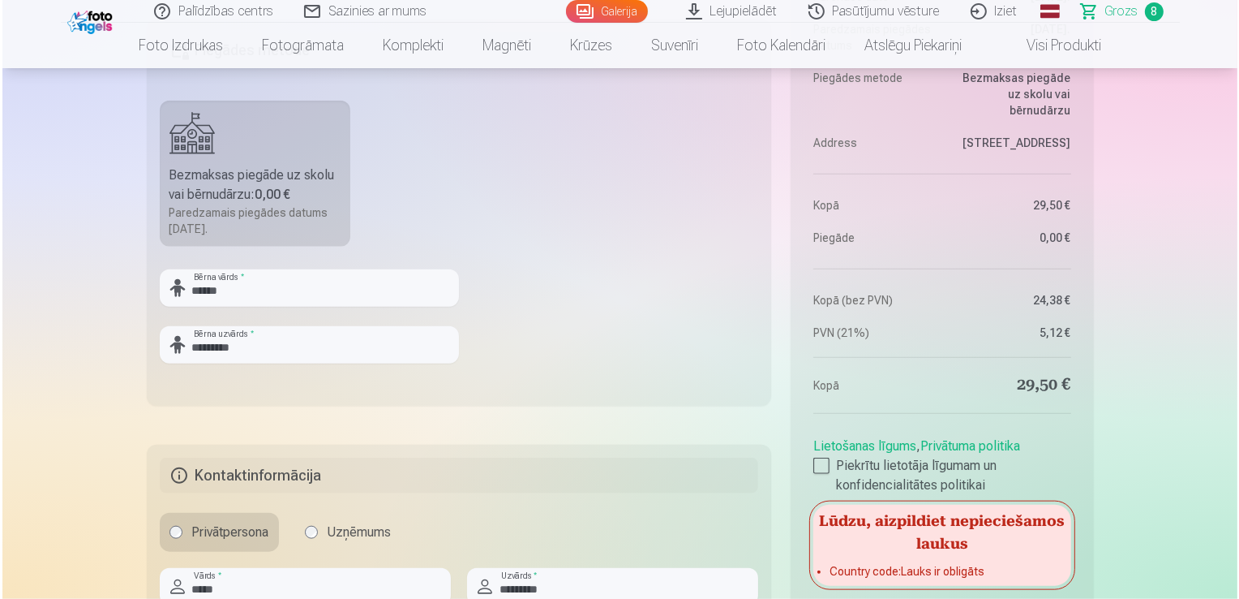
scroll to position [2028, 0]
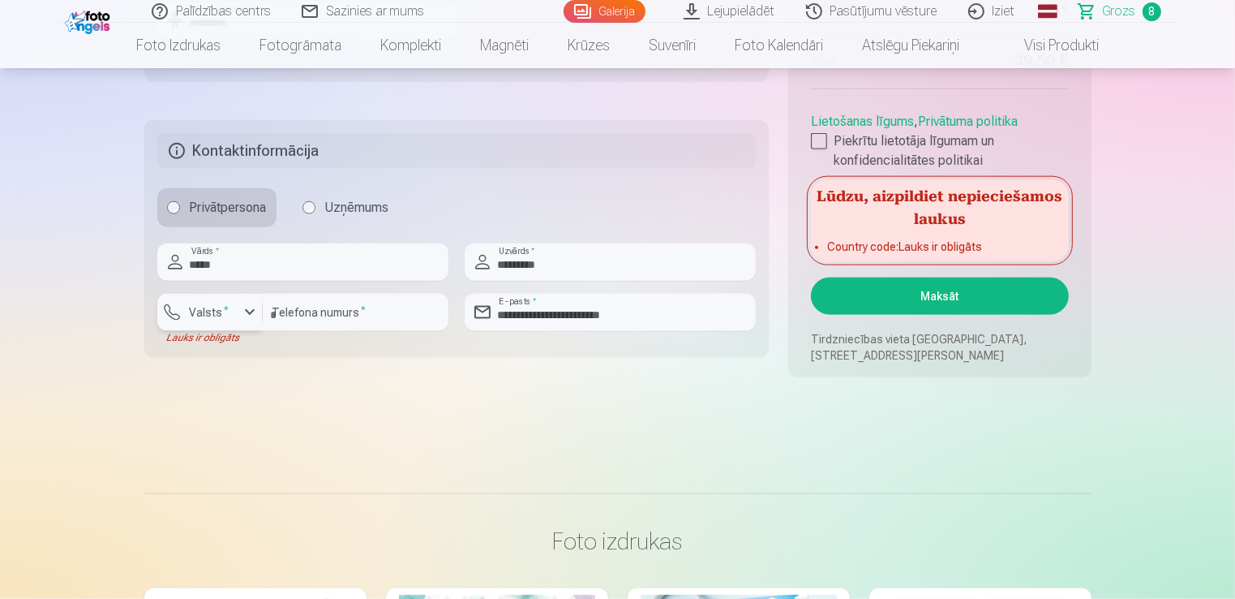
click at [234, 326] on button "Valsts *" at bounding box center [209, 312] width 105 height 37
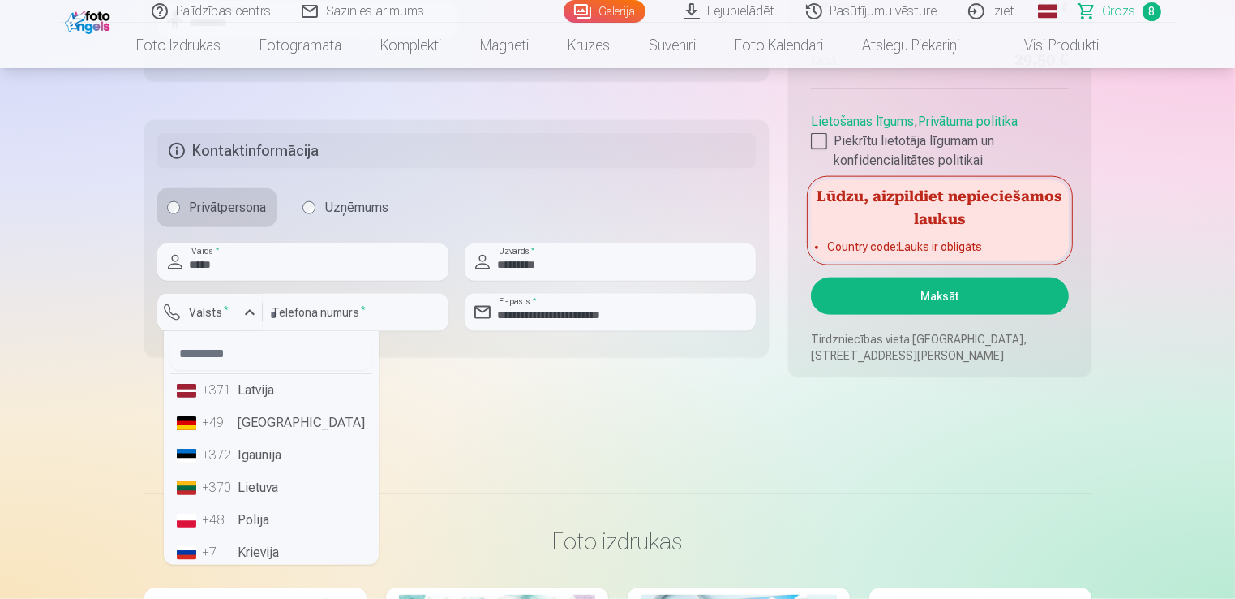
click at [240, 389] on li "+371 Latvija" at bounding box center [271, 390] width 202 height 32
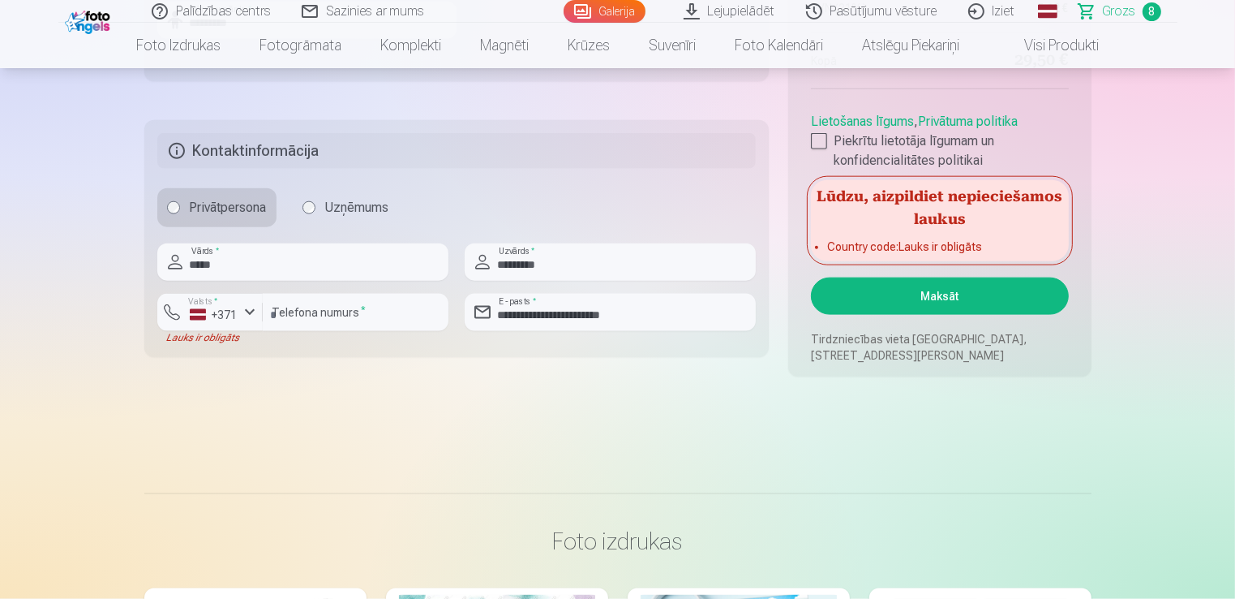
click at [940, 287] on button "Maksāt" at bounding box center [939, 295] width 257 height 37
